Goal: Go to known website: Access a specific website the user already knows

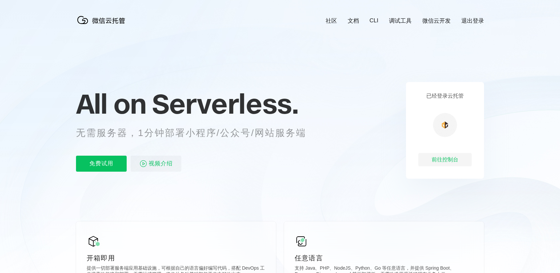
scroll to position [0, 1184]
click at [216, 133] on p "无需服务器，1分钟部署小程序/公众号/网站服务端" at bounding box center [197, 132] width 242 height 13
click at [226, 133] on p "无需服务器，1分钟部署小程序/公众号/网站服务端" at bounding box center [197, 132] width 242 height 13
click at [241, 132] on p "无需服务器，1分钟部署小程序/公众号/网站服务端" at bounding box center [197, 132] width 242 height 13
click at [249, 131] on p "无需服务器，1分钟部署小程序/公众号/网站服务端" at bounding box center [197, 132] width 242 height 13
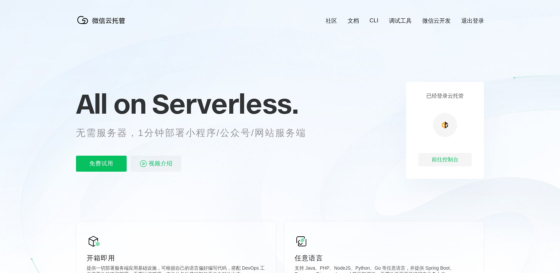
click at [282, 131] on p "无需服务器，1分钟部署小程序/公众号/网站服务端" at bounding box center [197, 132] width 242 height 13
click at [443, 162] on div "前往控制台" at bounding box center [444, 159] width 53 height 13
click at [448, 162] on div "前往控制台" at bounding box center [444, 159] width 53 height 13
